Goal: Task Accomplishment & Management: Manage account settings

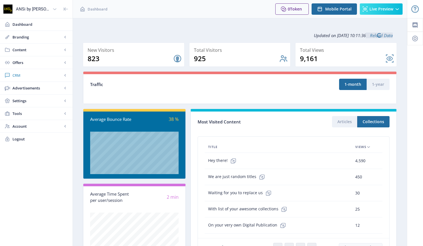
click at [19, 74] on span "CRM" at bounding box center [37, 76] width 50 height 6
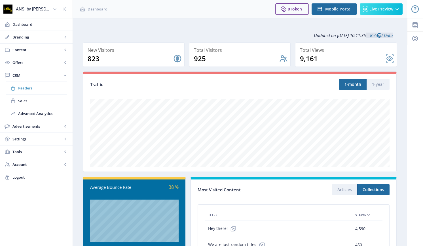
click at [21, 88] on span "Readers" at bounding box center [42, 88] width 49 height 6
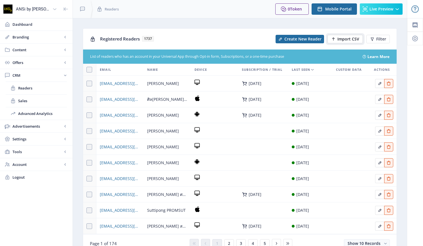
click at [345, 39] on span "Import CSV" at bounding box center [348, 39] width 22 height 5
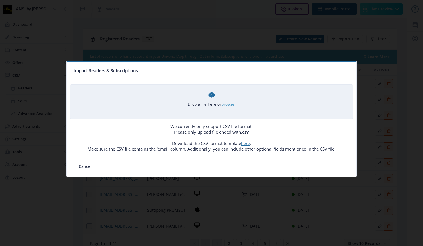
click at [0, 0] on link "browse" at bounding box center [0, 0] width 0 height 0
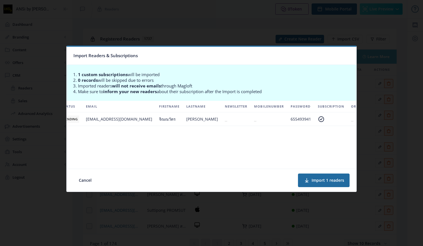
scroll to position [0, 18]
click at [322, 181] on button "Import 1 readers" at bounding box center [324, 181] width 52 height 14
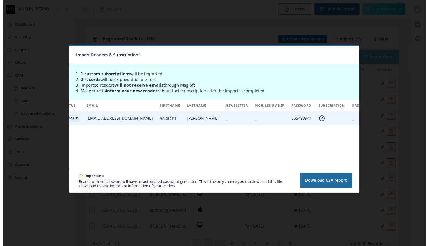
scroll to position [0, 0]
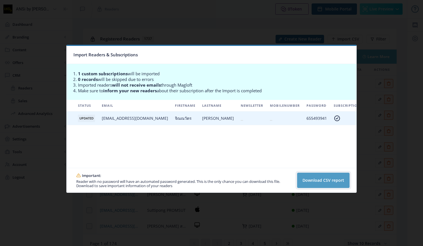
click at [319, 180] on button "Download CSV report" at bounding box center [323, 180] width 52 height 15
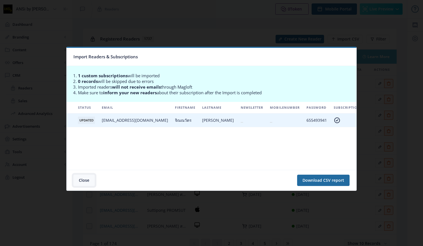
click at [82, 177] on button "Close" at bounding box center [83, 180] width 21 height 11
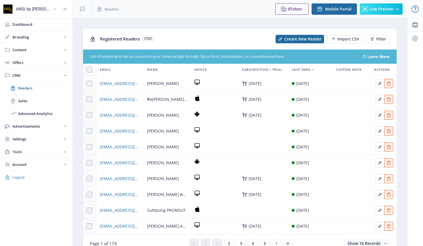
click at [17, 174] on link "Logout" at bounding box center [36, 177] width 73 height 12
